Goal: Check status: Check status

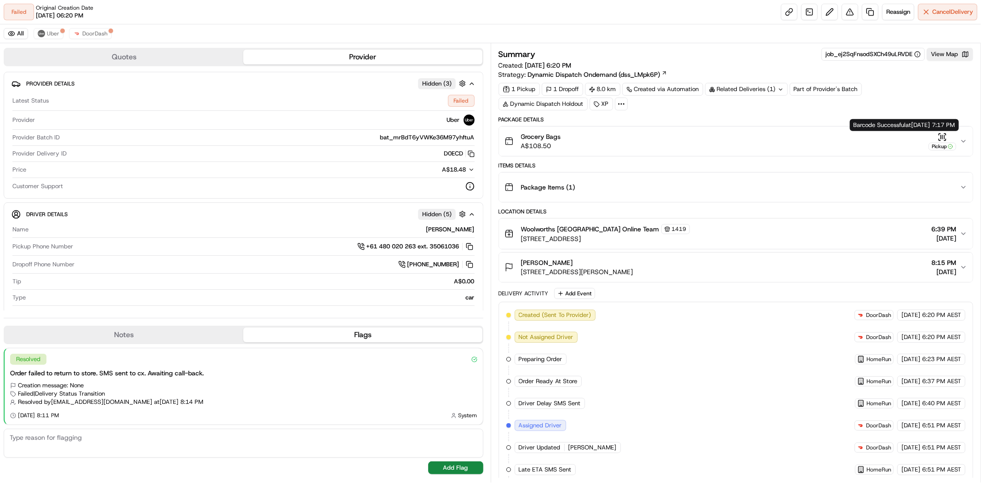
click at [961, 138] on icon "button" at bounding box center [962, 140] width 7 height 7
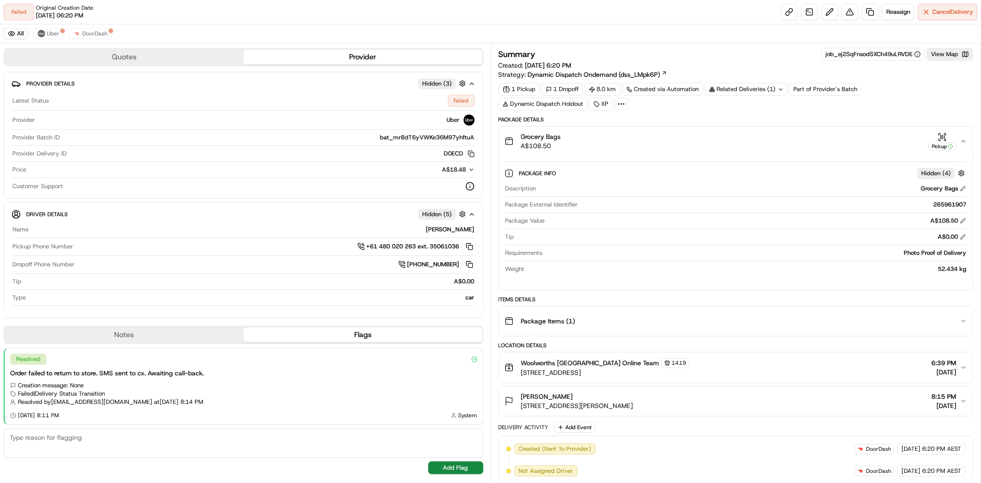
click at [753, 93] on div "Related Deliveries (1)" at bounding box center [746, 89] width 83 height 13
click at [890, 115] on div "Summary job_ej2SqFnsodSXCh49uLRVDE View Map Created: 22/08/2025 6:20 PM Strateg…" at bounding box center [735, 476] width 475 height 856
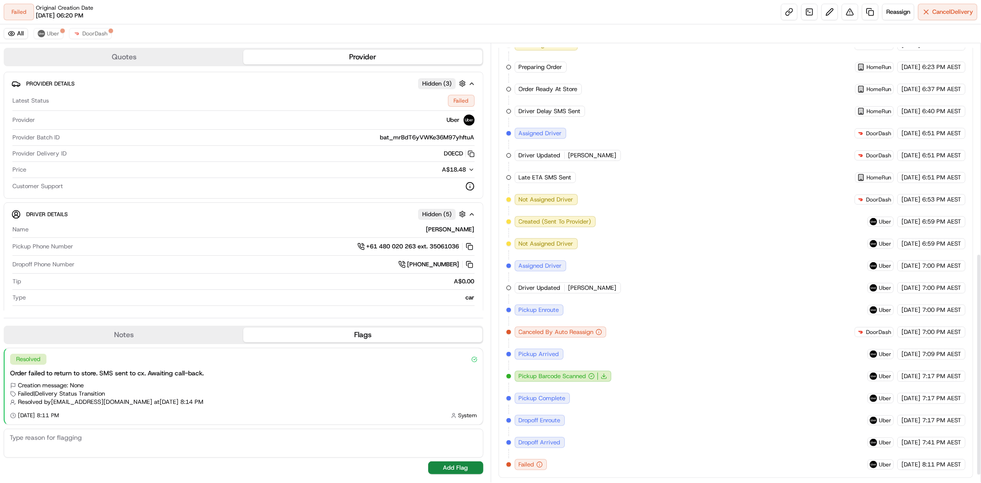
scroll to position [428, 0]
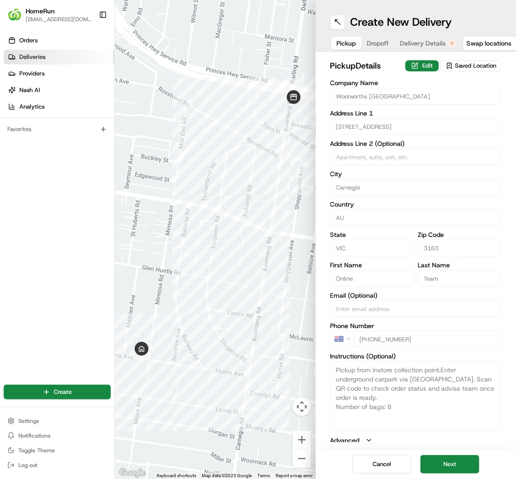
click at [39, 63] on link "Deliveries" at bounding box center [59, 57] width 111 height 15
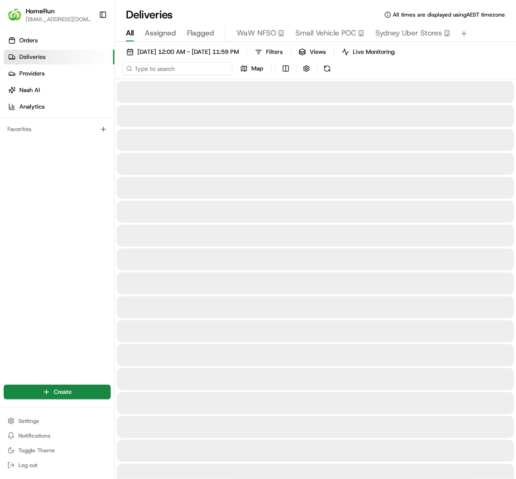
click at [178, 69] on input at bounding box center [177, 68] width 110 height 13
click at [189, 51] on span "[DATE] 12:00 AM - [DATE] 11:59 PM" at bounding box center [188, 52] width 102 height 8
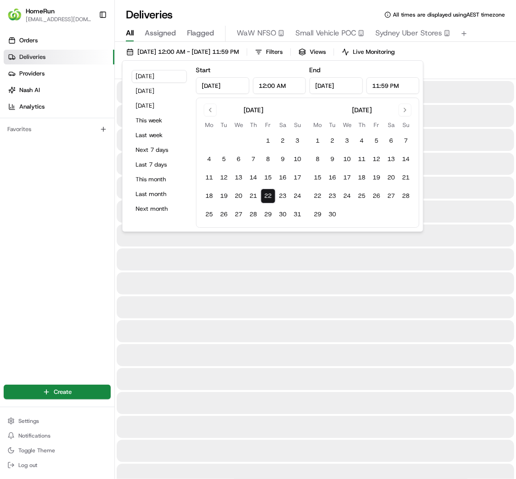
click at [265, 179] on button "15" at bounding box center [268, 177] width 15 height 15
type input "[DATE]"
click at [118, 60] on div "[DATE] 12:00 AM - [DATE] 11:59 PM Filters Views Live Monitoring Map" at bounding box center [315, 63] width 401 height 34
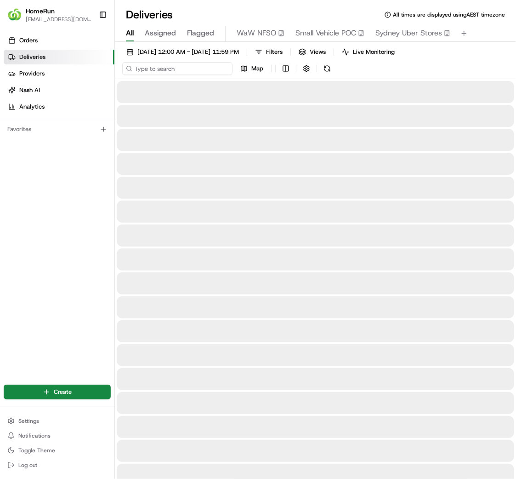
click at [134, 74] on input at bounding box center [177, 68] width 110 height 13
paste input "264788982"
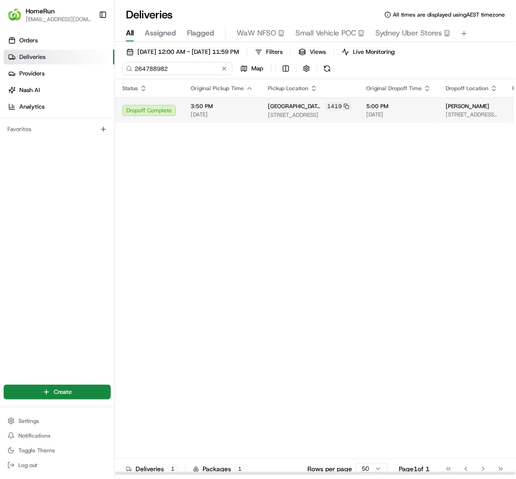
type input "264788982"
click at [218, 111] on span "[DATE]" at bounding box center [222, 114] width 63 height 7
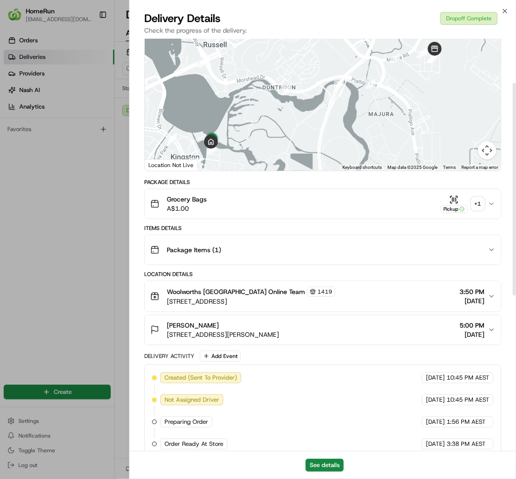
scroll to position [102, 0]
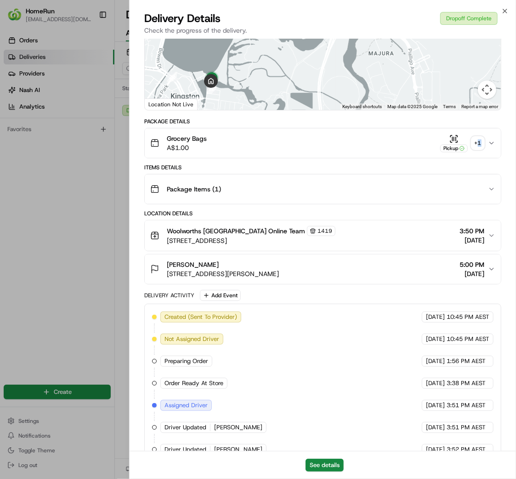
click at [480, 143] on div "+ 1" at bounding box center [478, 143] width 13 height 13
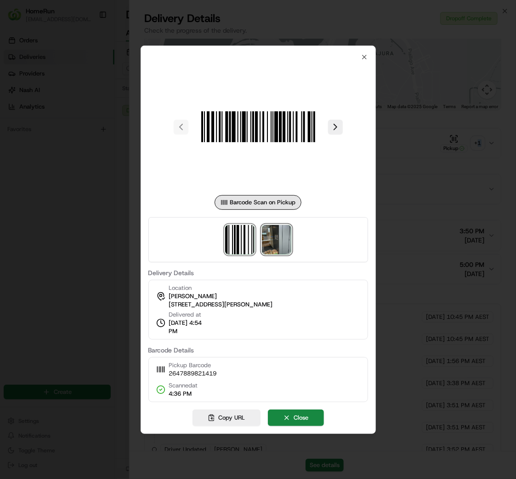
click at [269, 248] on img at bounding box center [276, 239] width 29 height 29
